Goal: Information Seeking & Learning: Check status

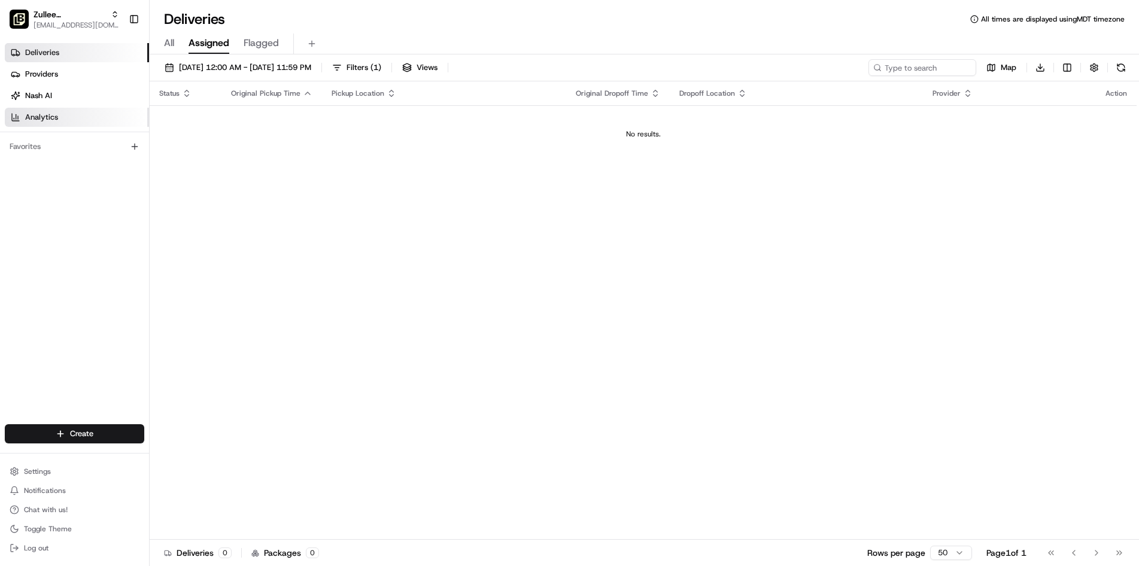
click at [65, 121] on link "Analytics" at bounding box center [77, 117] width 144 height 19
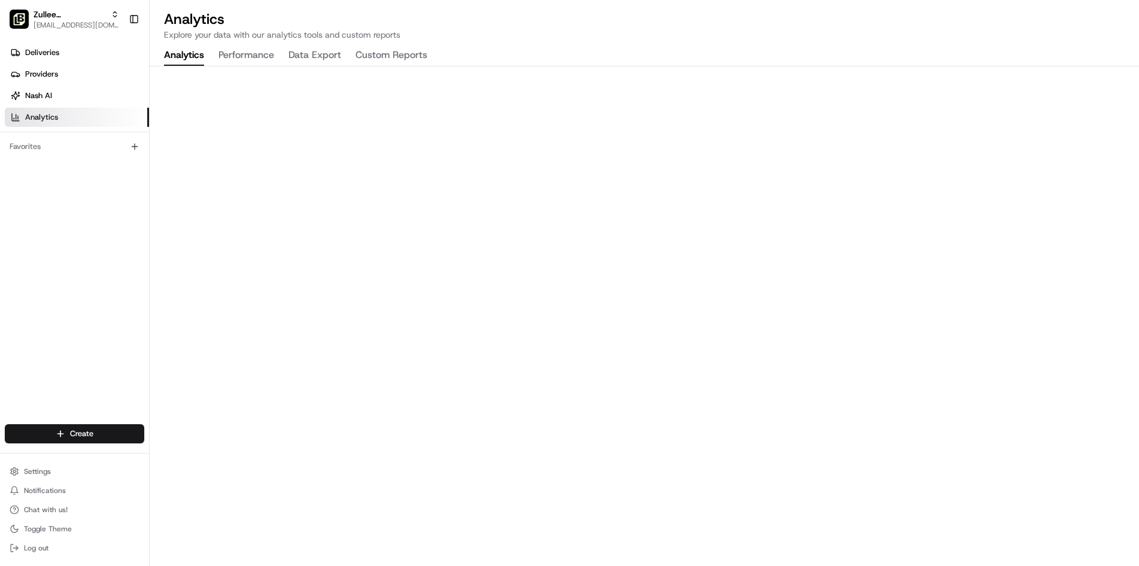
click at [241, 59] on button "Performance" at bounding box center [247, 55] width 56 height 20
click at [320, 59] on button "Data Export" at bounding box center [315, 55] width 53 height 20
click at [193, 56] on button "Analytics" at bounding box center [184, 55] width 40 height 20
drag, startPoint x: 68, startPoint y: 53, endPoint x: 120, endPoint y: 77, distance: 57.1
click at [68, 53] on link "Deliveries" at bounding box center [77, 52] width 144 height 19
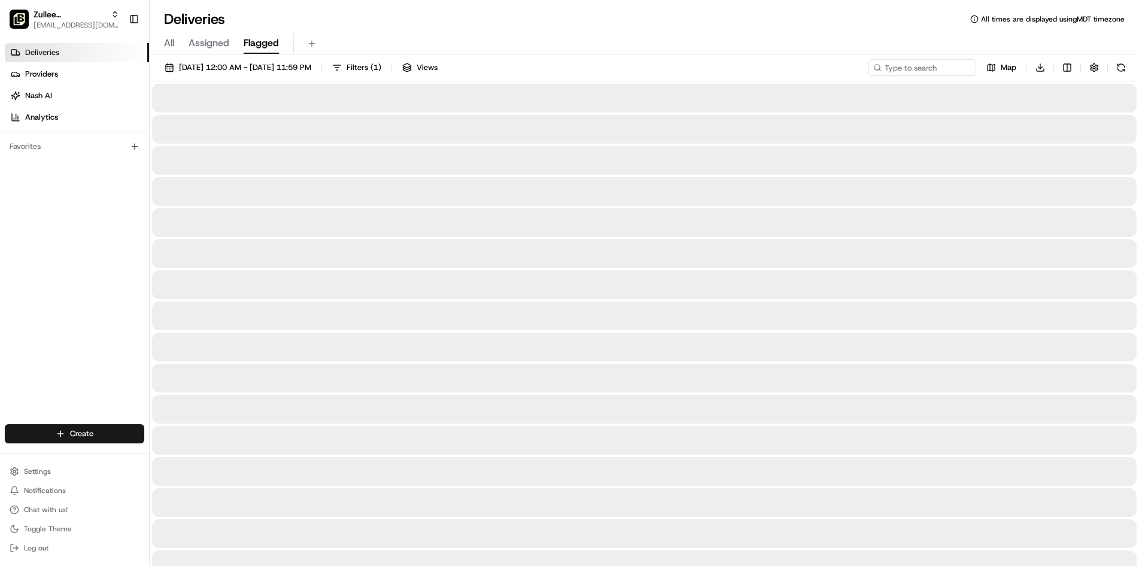
click at [271, 45] on span "Flagged" at bounding box center [261, 43] width 35 height 14
